Goal: Complete application form

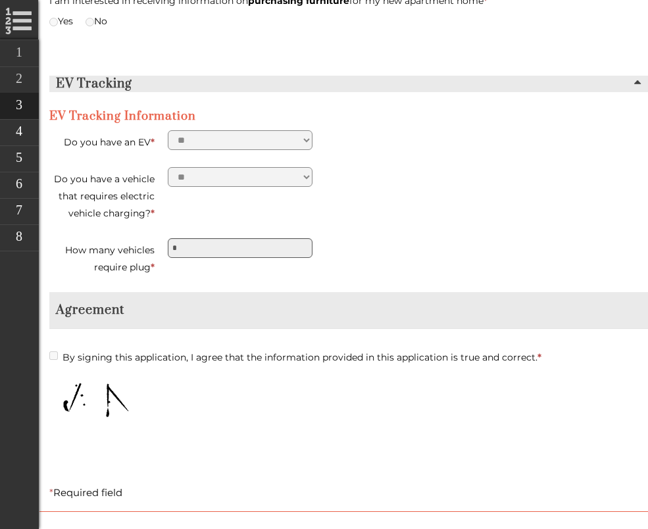
scroll to position [2983, 0]
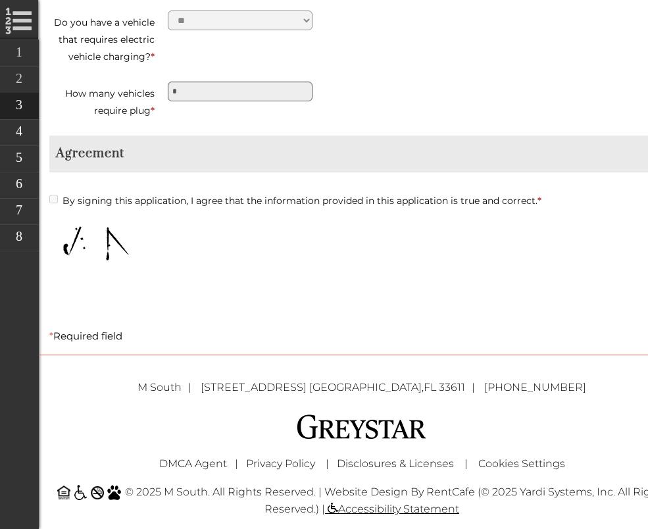
scroll to position [2983, 0]
